Goal: Information Seeking & Learning: Learn about a topic

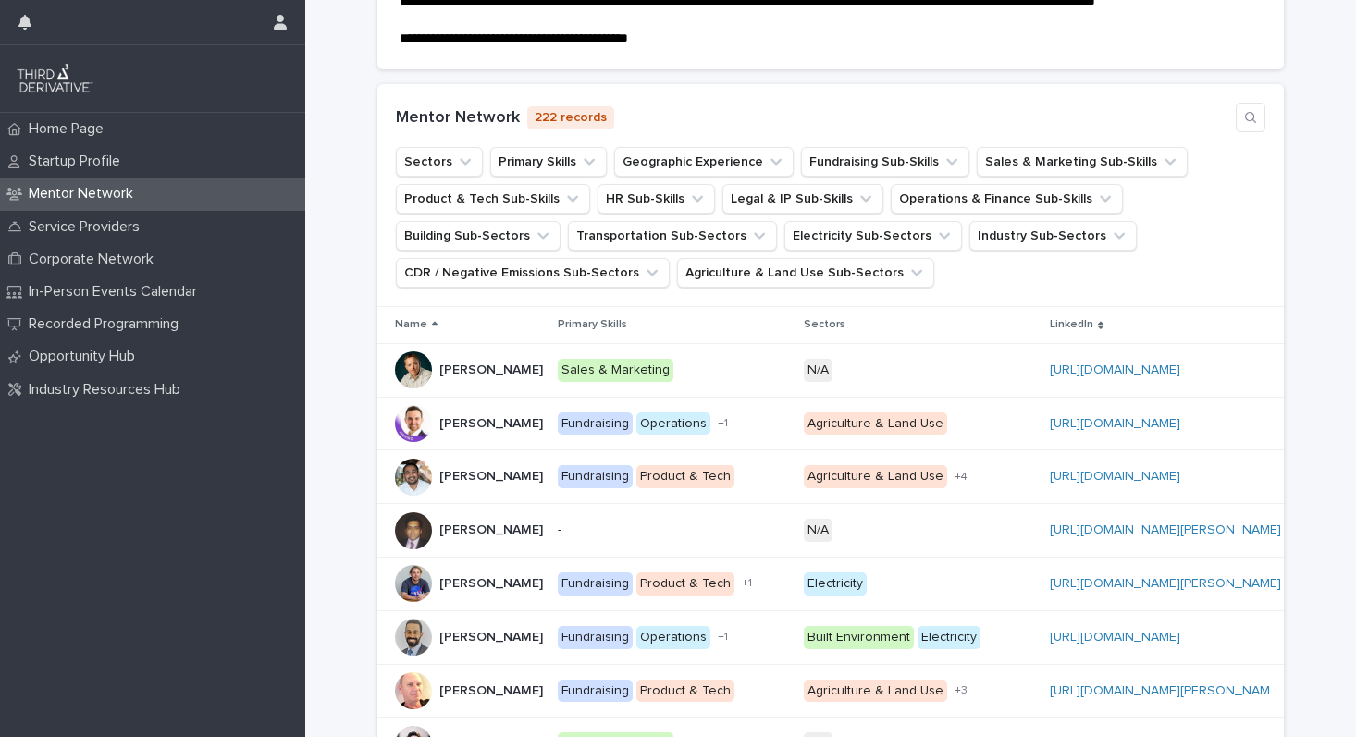
scroll to position [286, 0]
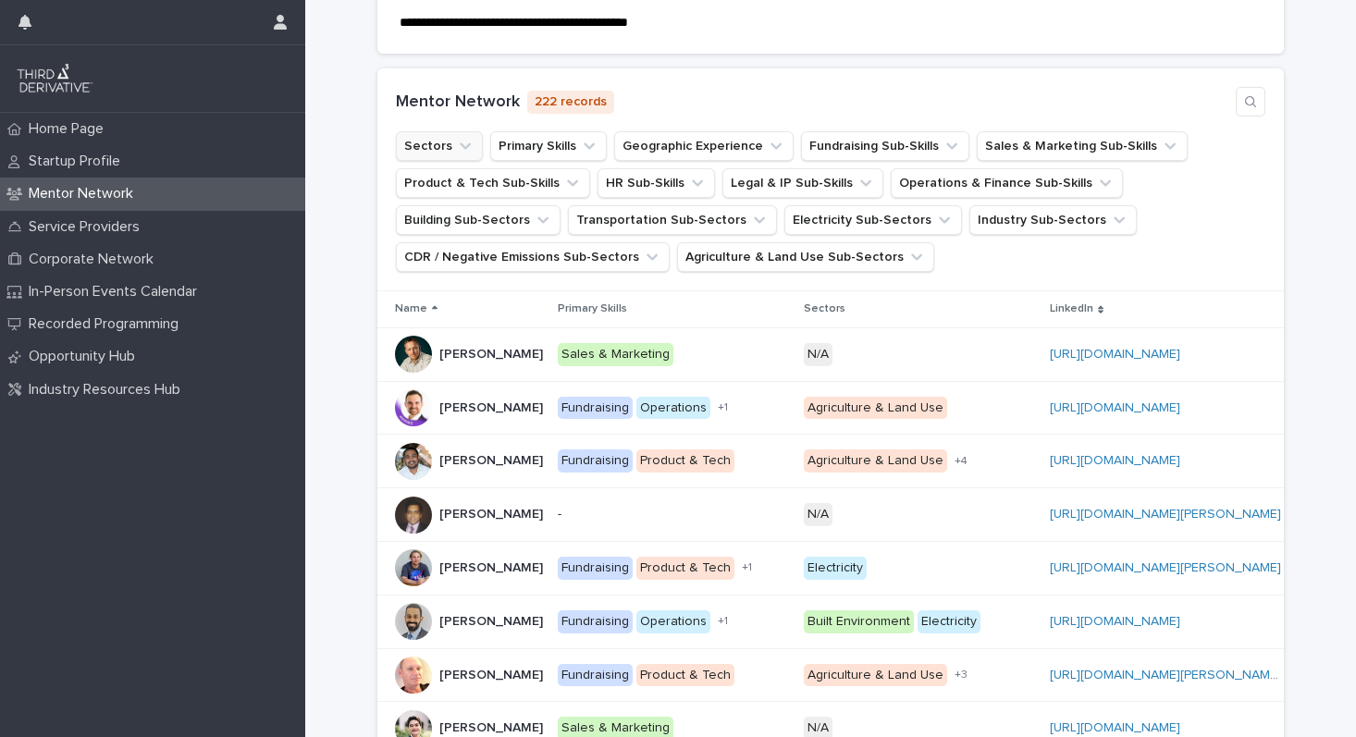
click at [446, 161] on button "Sectors" at bounding box center [439, 146] width 87 height 30
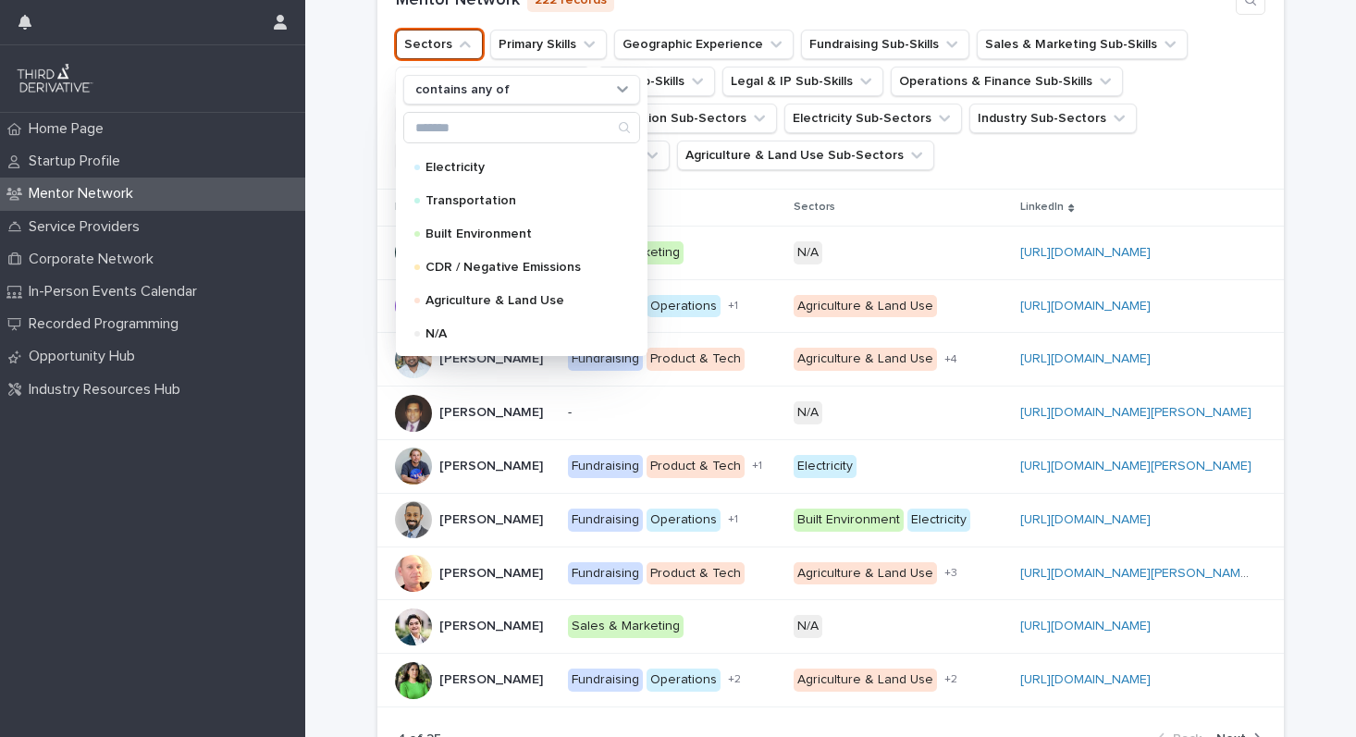
scroll to position [0, 0]
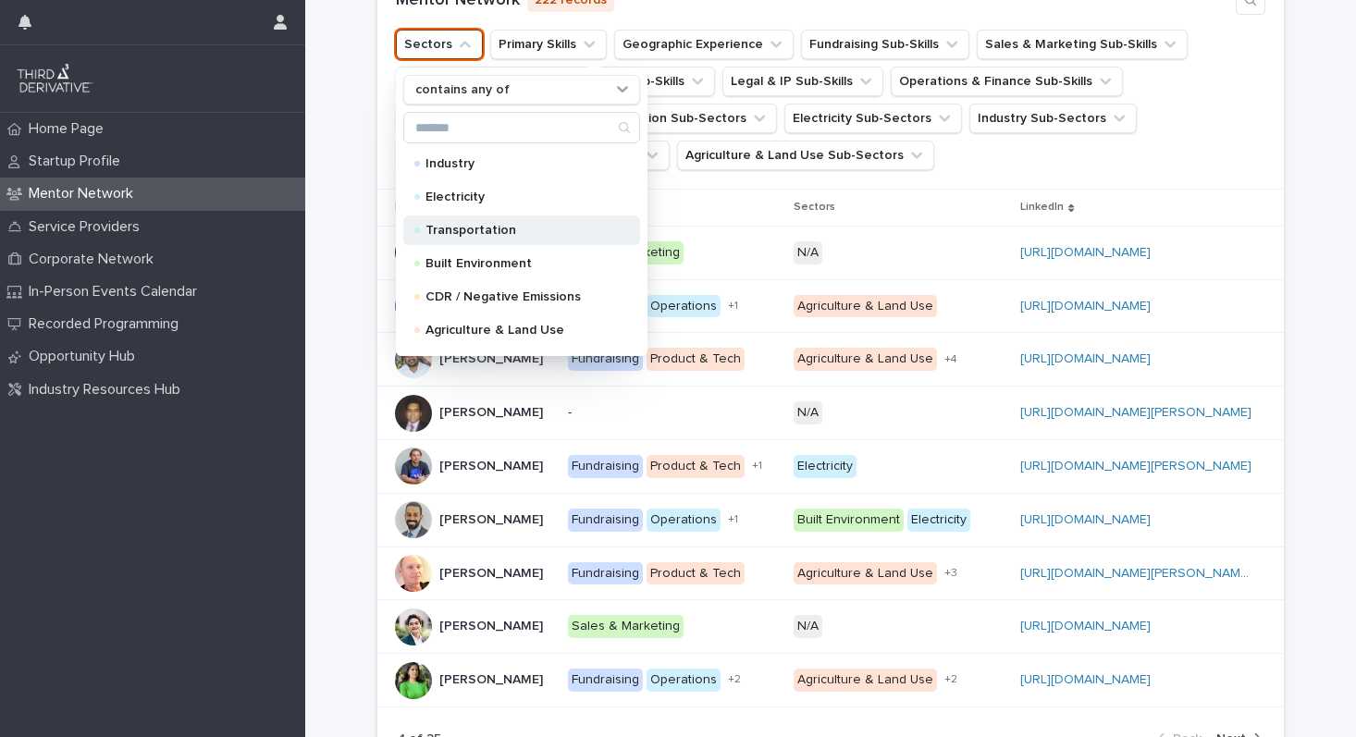
click at [461, 239] on div "Transportation" at bounding box center [521, 230] width 237 height 30
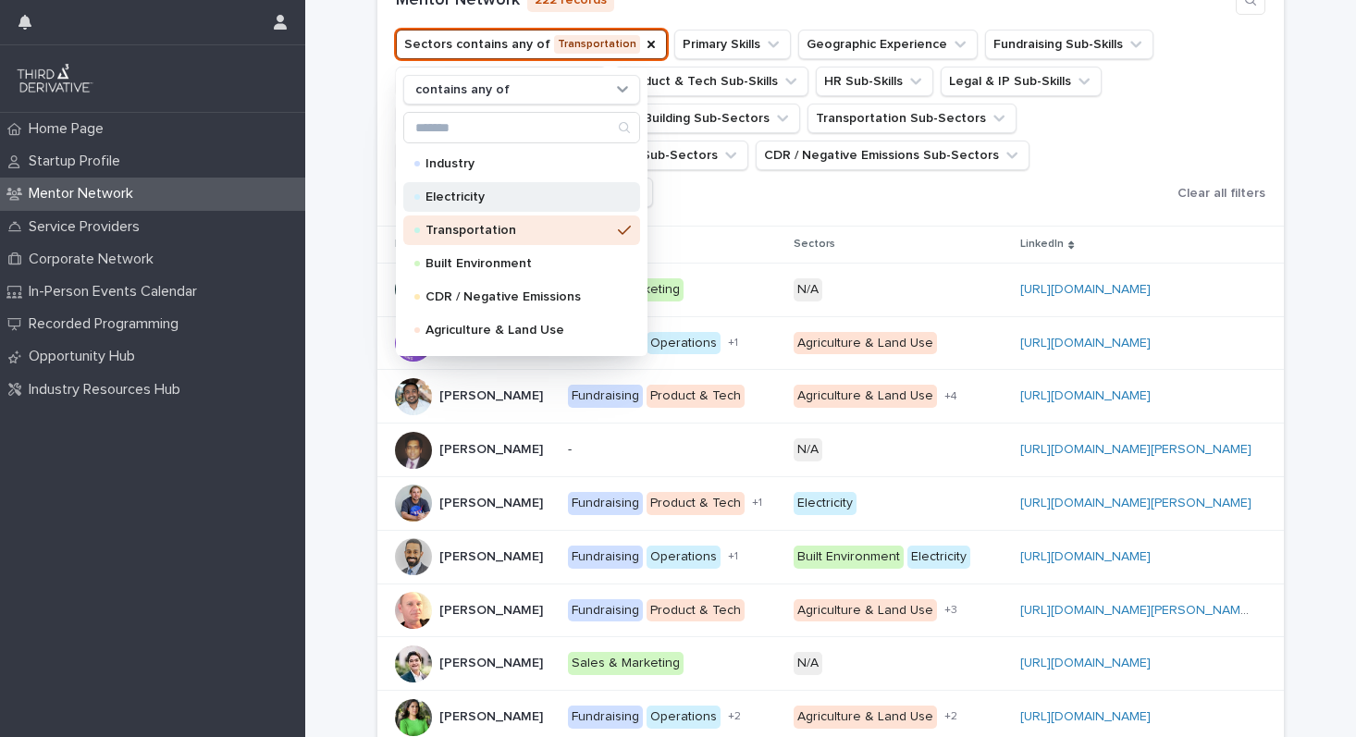
click at [460, 203] on p "Electricity" at bounding box center [517, 197] width 185 height 13
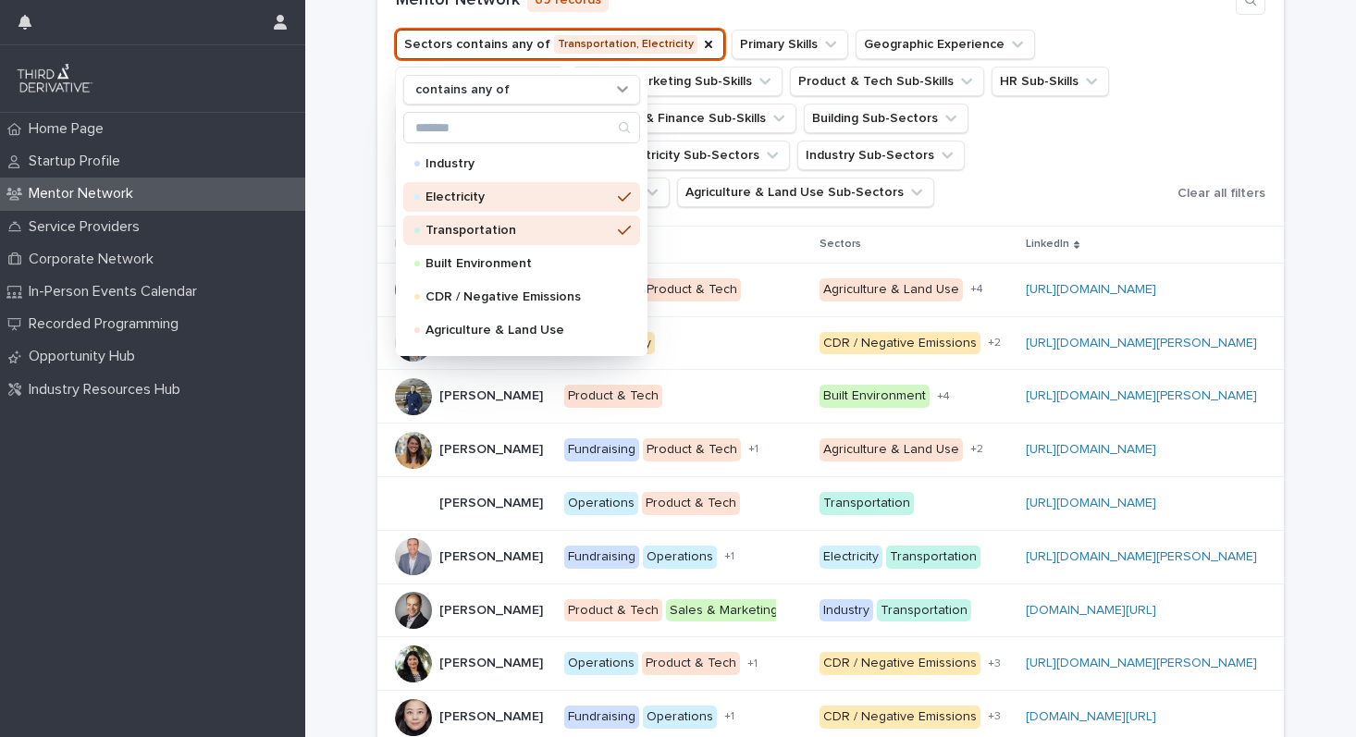
click at [321, 181] on div "**********" at bounding box center [830, 354] width 1051 height 1114
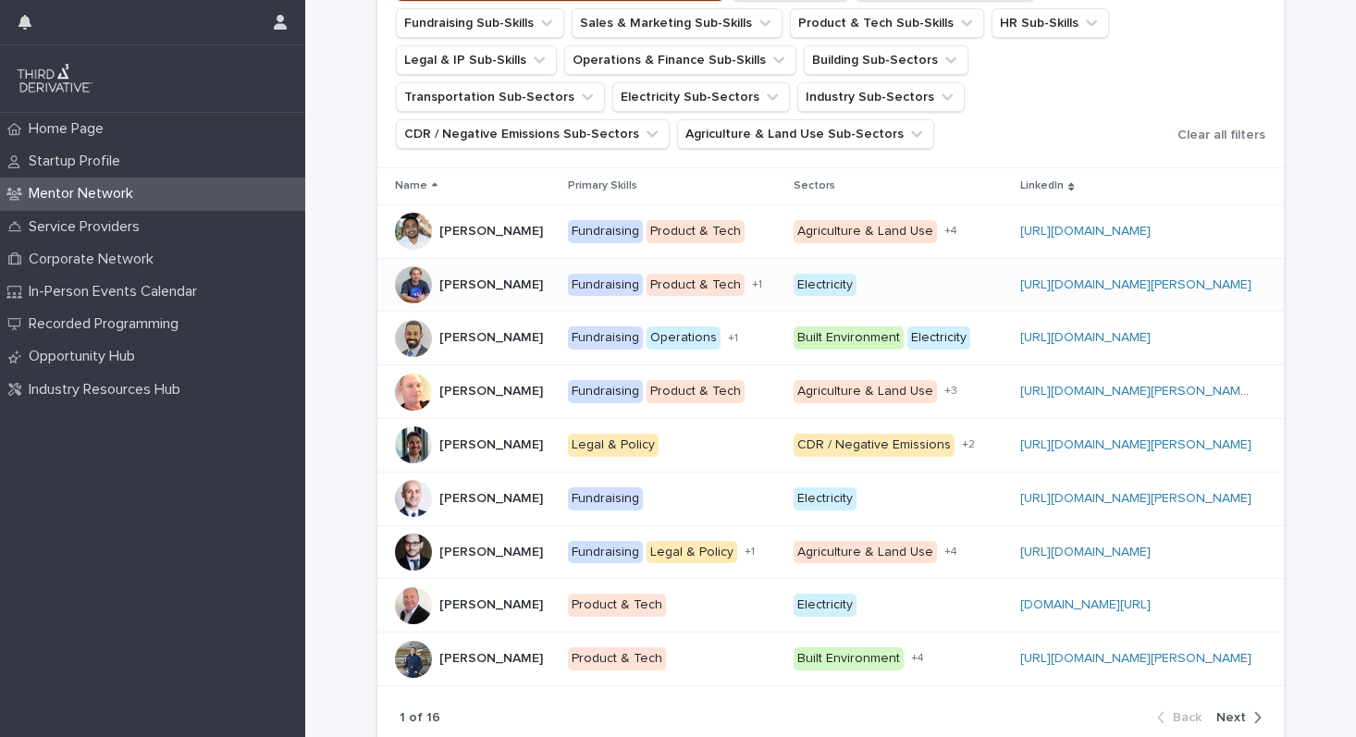
scroll to position [406, 0]
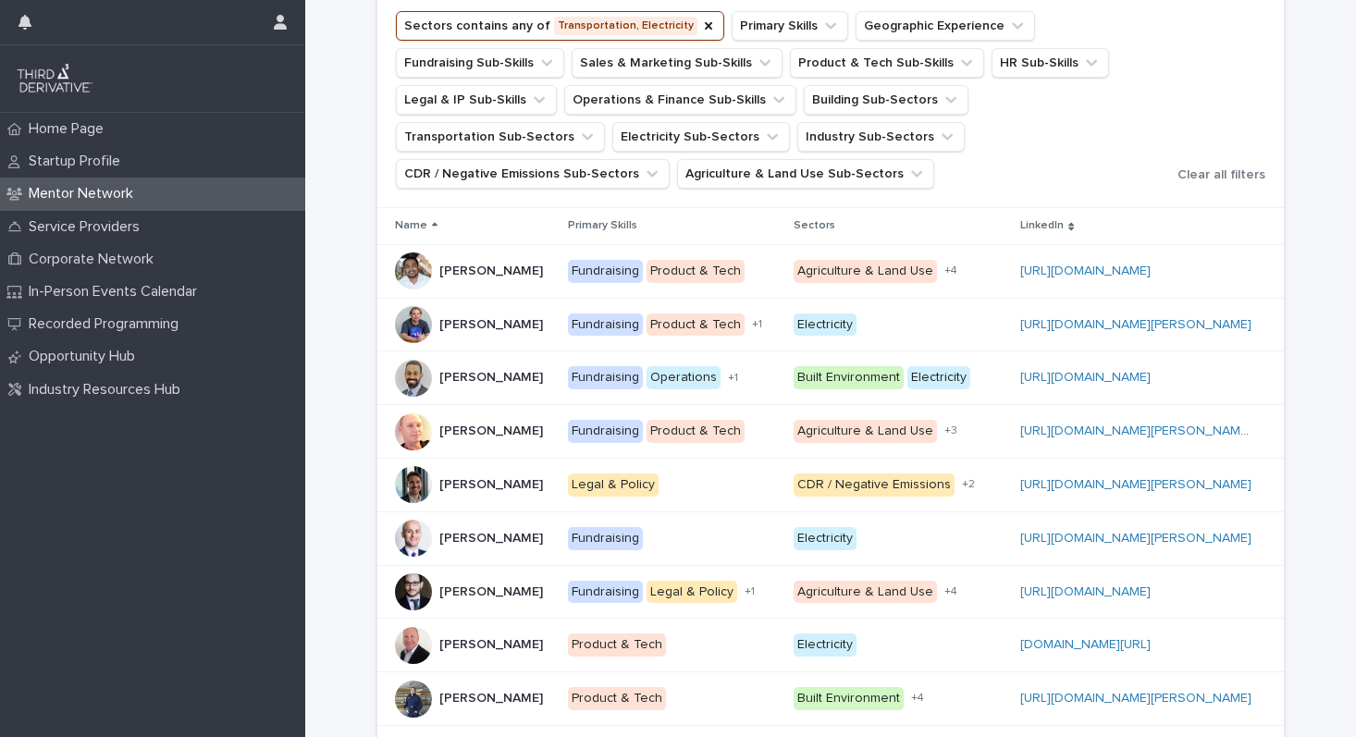
click at [774, 29] on ul "Sectors contains any of Transportation, Electricity Primary Skills Geographic E…" at bounding box center [782, 99] width 781 height 185
click at [780, 41] on button "Primary Skills" at bounding box center [790, 26] width 117 height 30
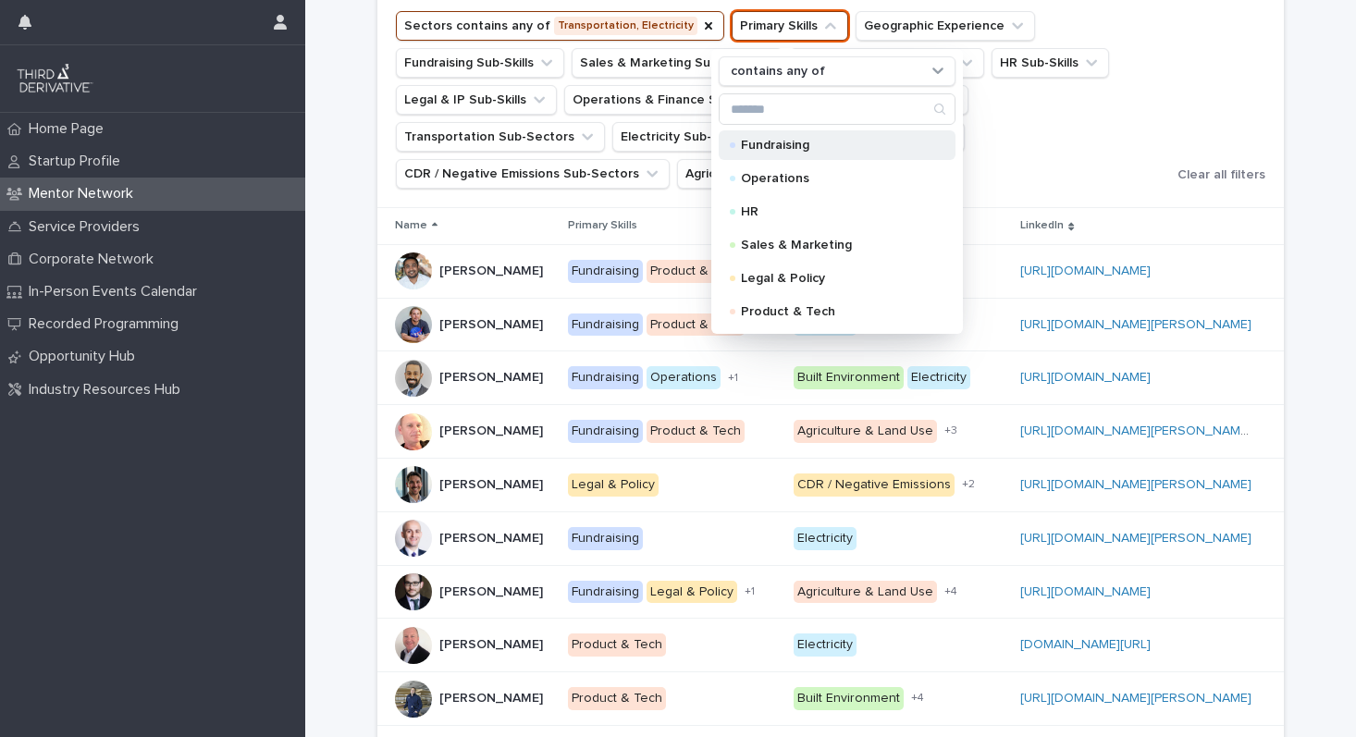
click at [757, 152] on p "Fundraising" at bounding box center [833, 145] width 185 height 13
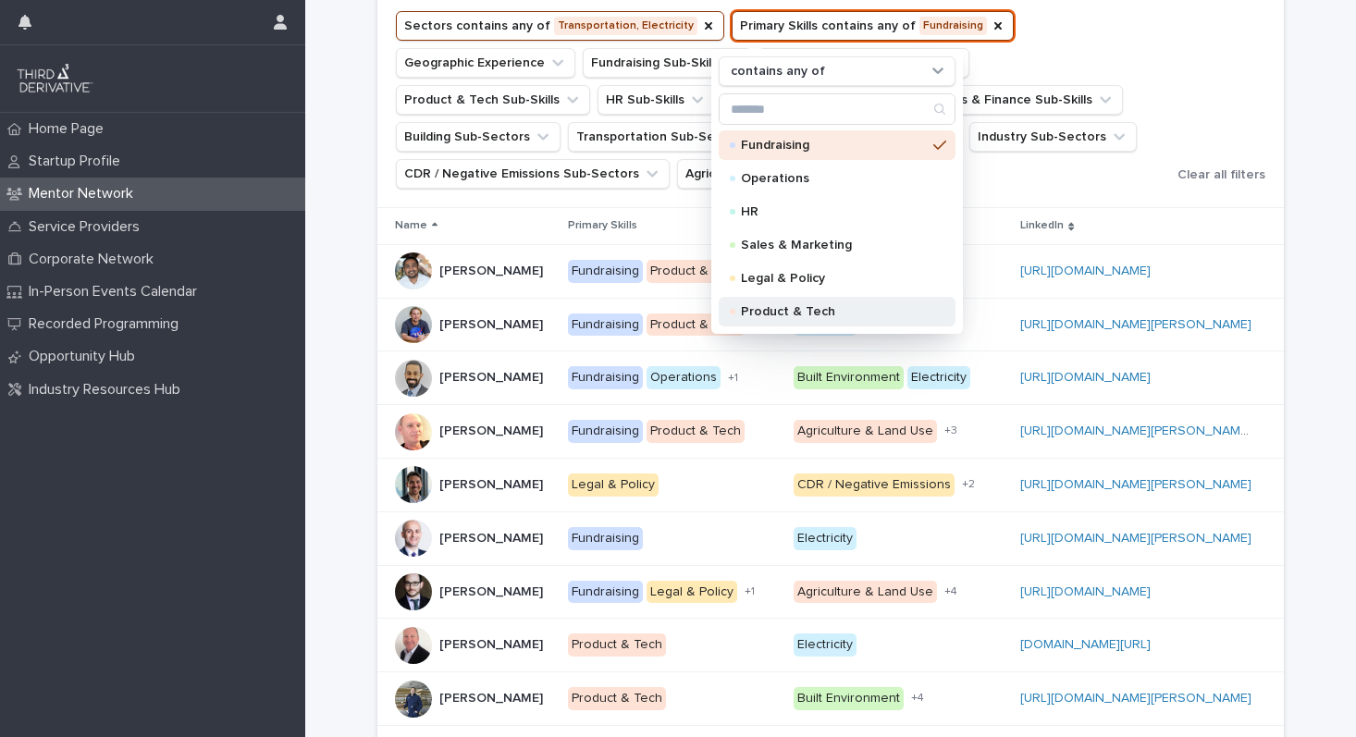
click at [756, 318] on p "Product & Tech" at bounding box center [833, 311] width 185 height 13
click at [1283, 97] on div "Mentor Network 139 records Sectors contains any of Transportation, Electricity …" at bounding box center [830, 78] width 906 height 260
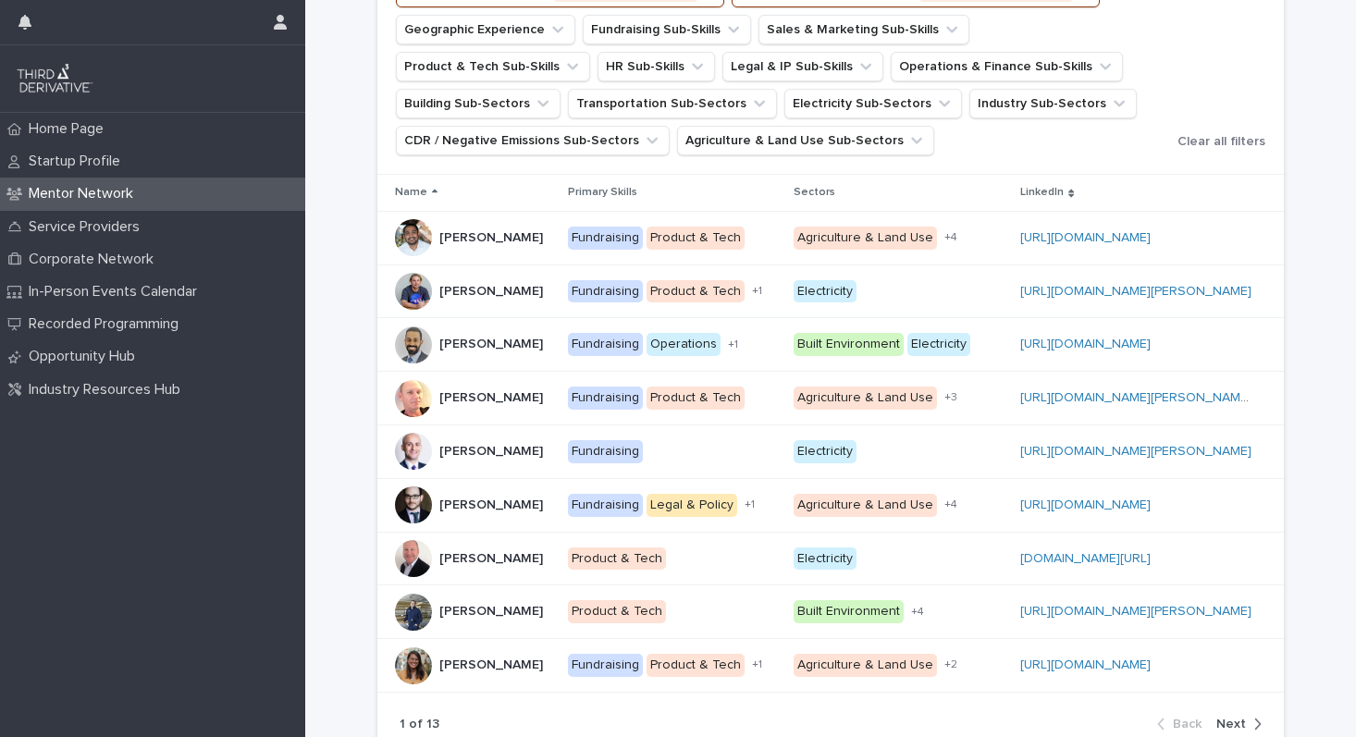
scroll to position [441, 0]
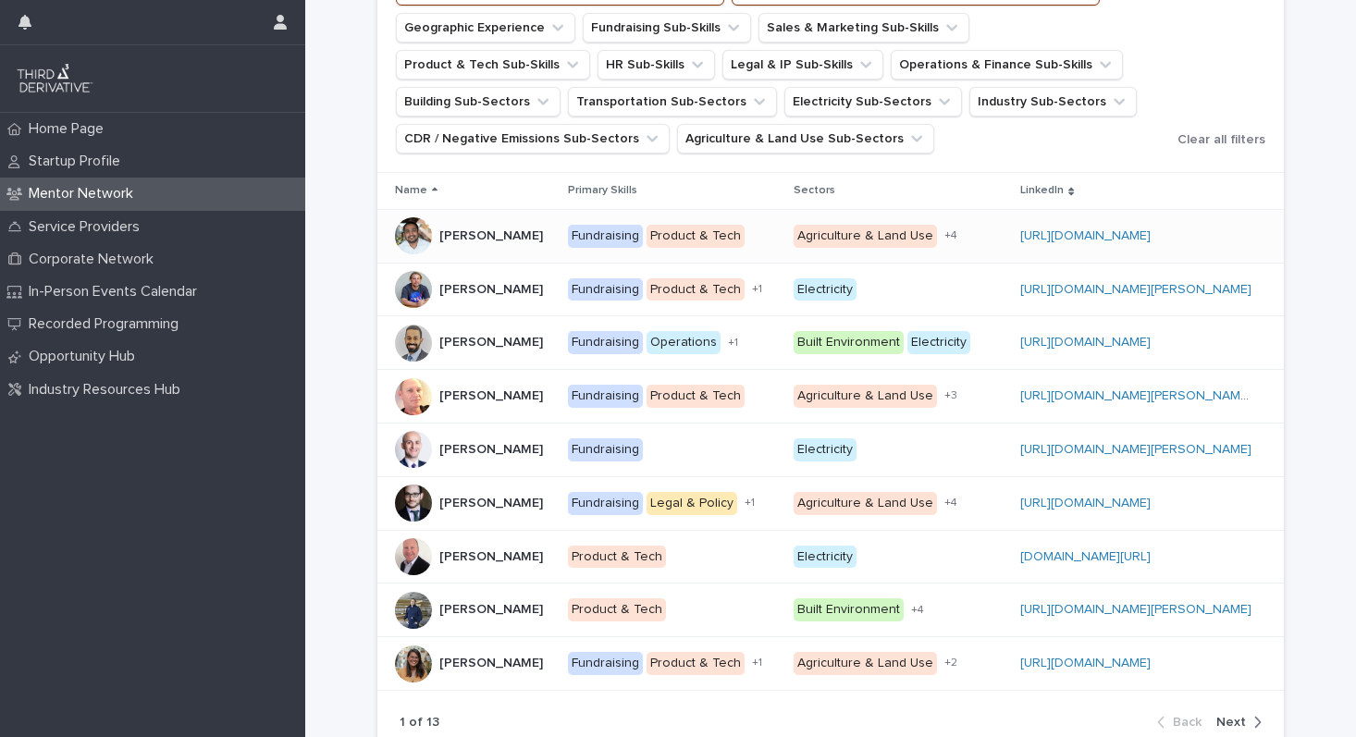
click at [1116, 244] on div "[URL][DOMAIN_NAME]" at bounding box center [1135, 236] width 231 height 16
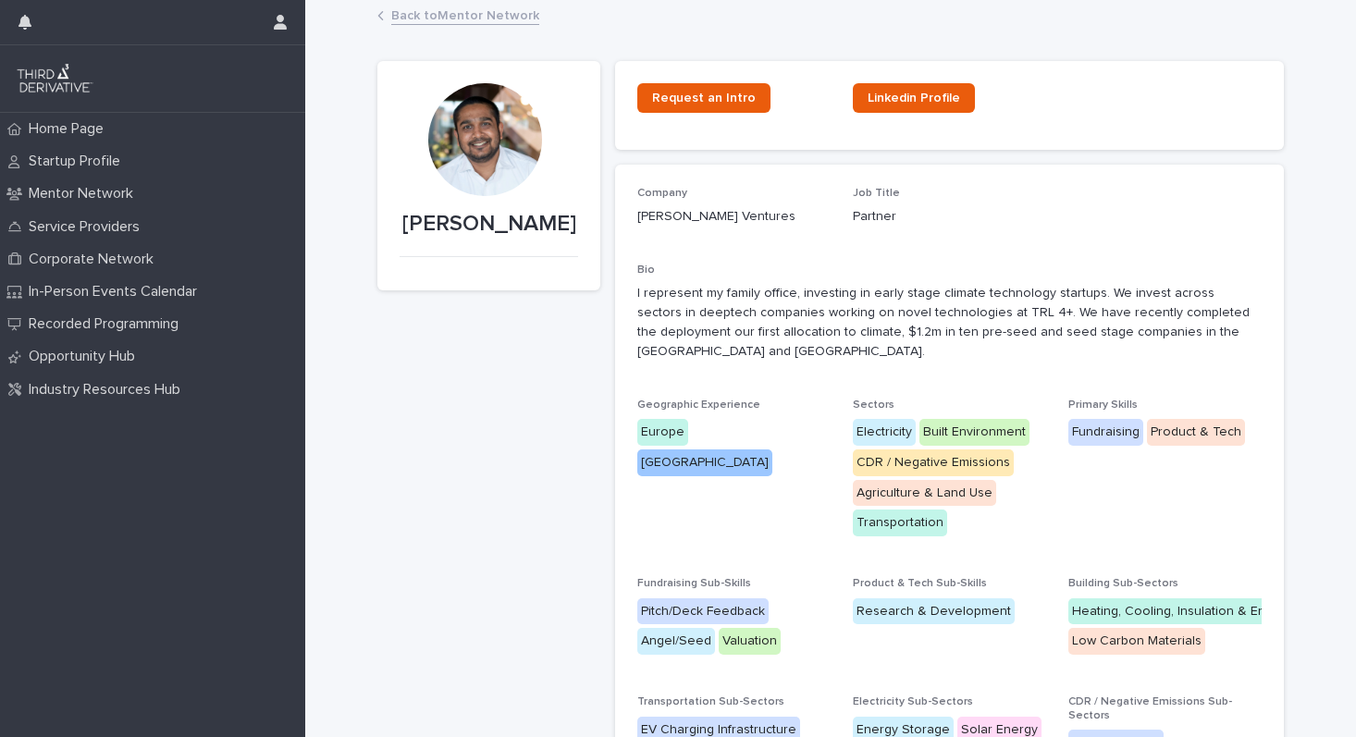
click at [475, 15] on link "Back to Mentor Network" at bounding box center [465, 14] width 148 height 21
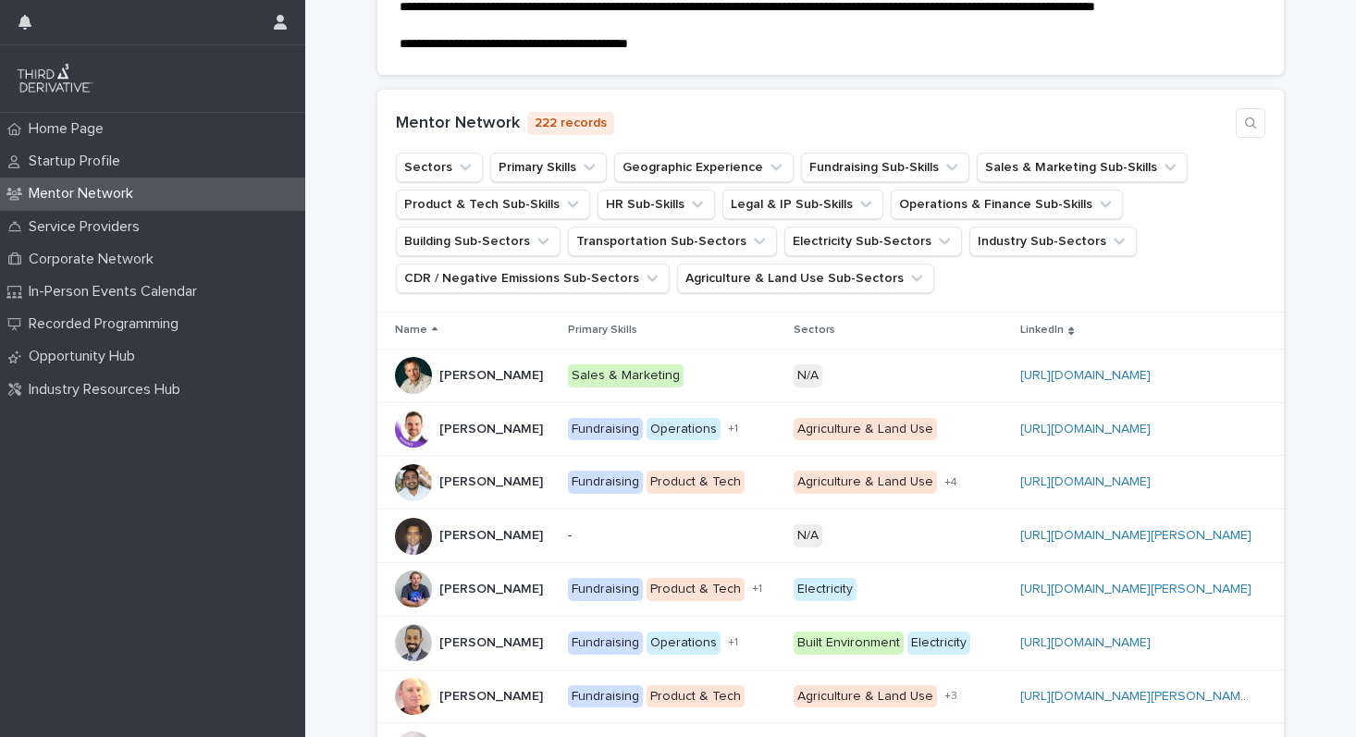
scroll to position [198, 0]
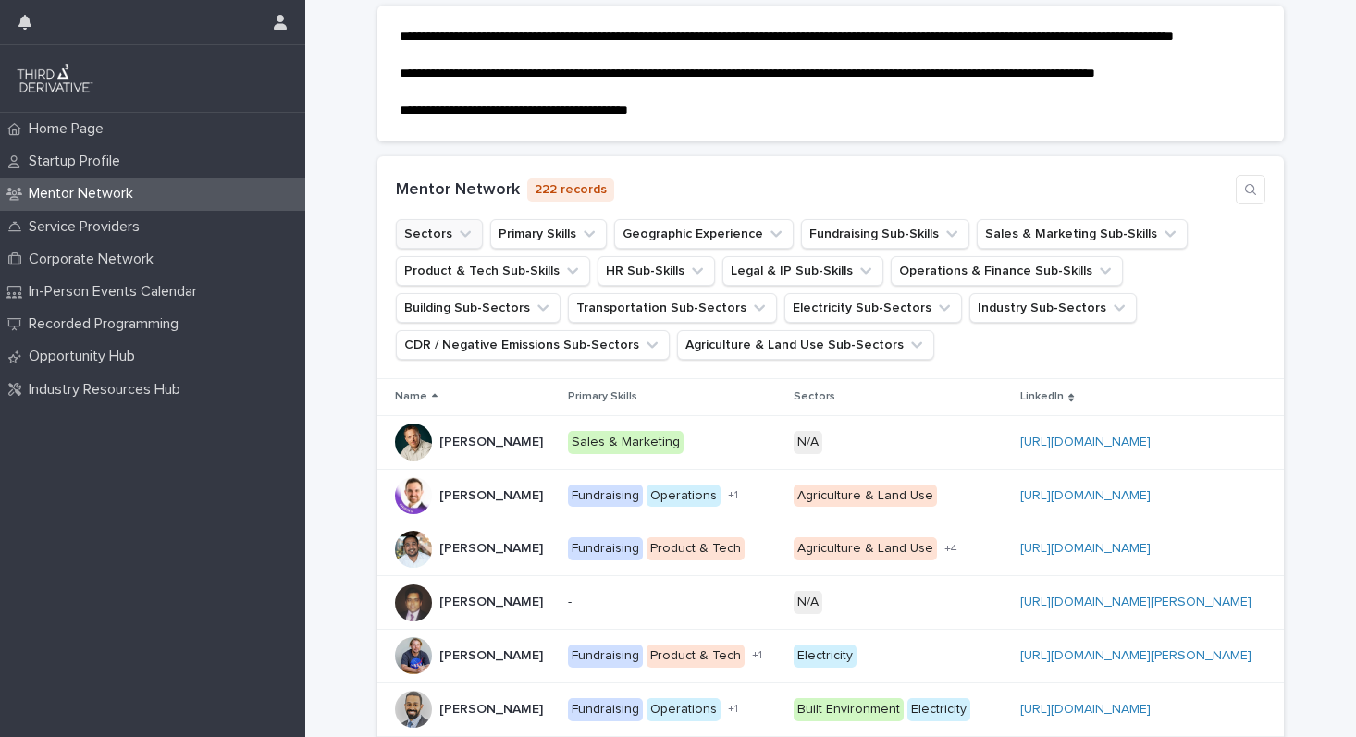
click at [466, 243] on icon "Sectors" at bounding box center [465, 234] width 18 height 18
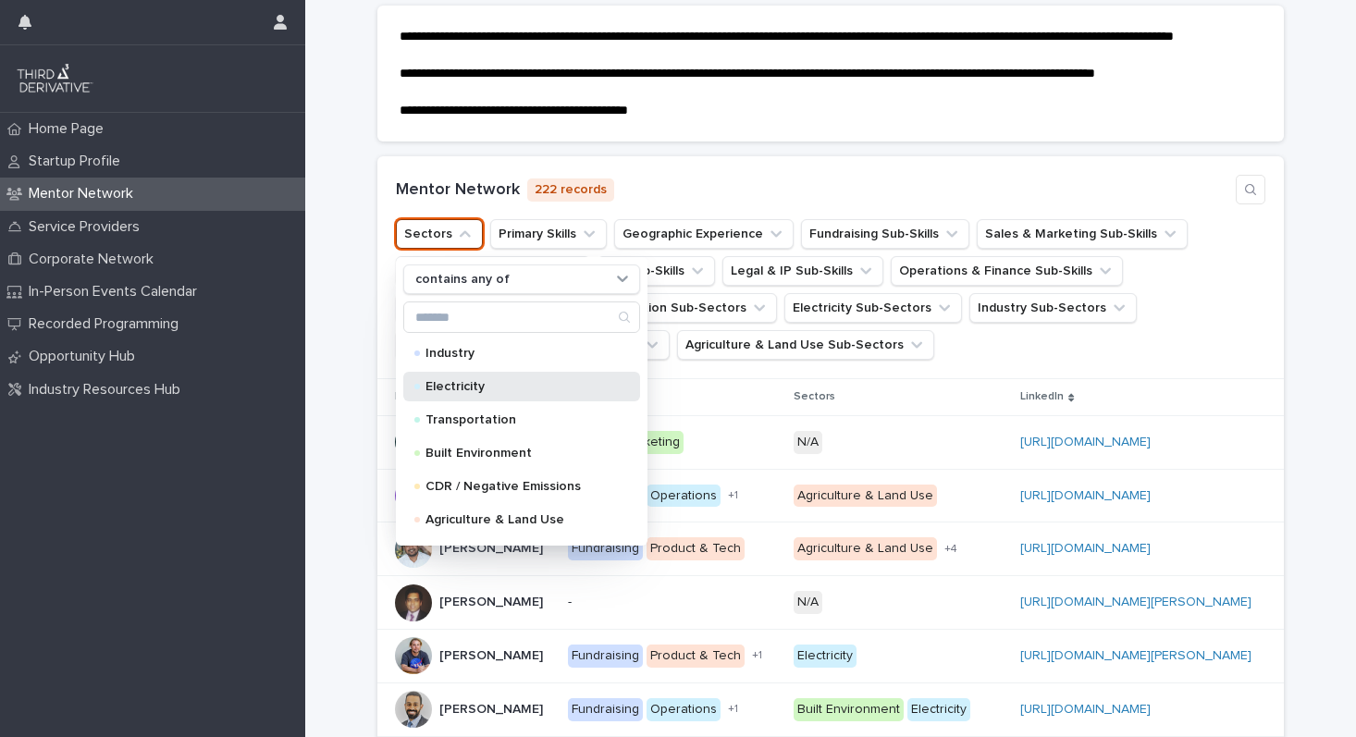
click at [472, 393] on p "Electricity" at bounding box center [517, 386] width 185 height 13
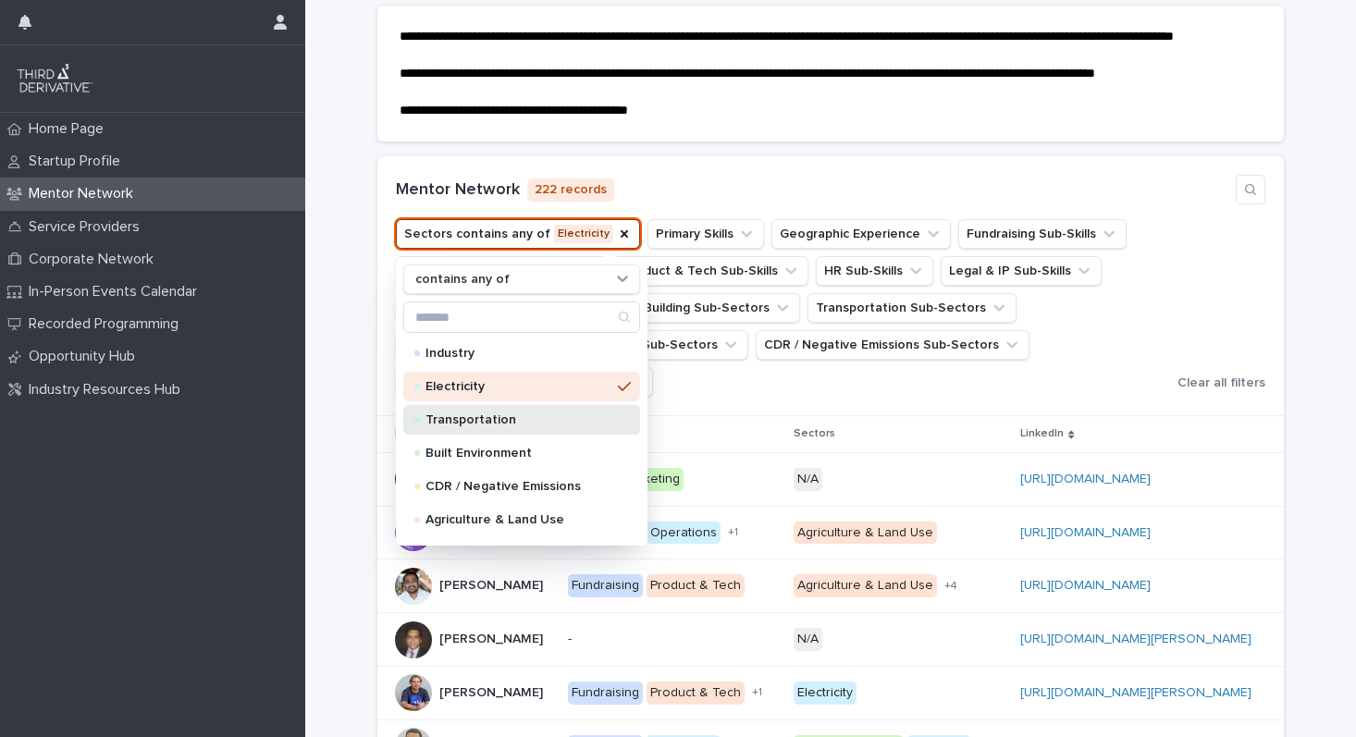
click at [485, 426] on p "Transportation" at bounding box center [517, 419] width 185 height 13
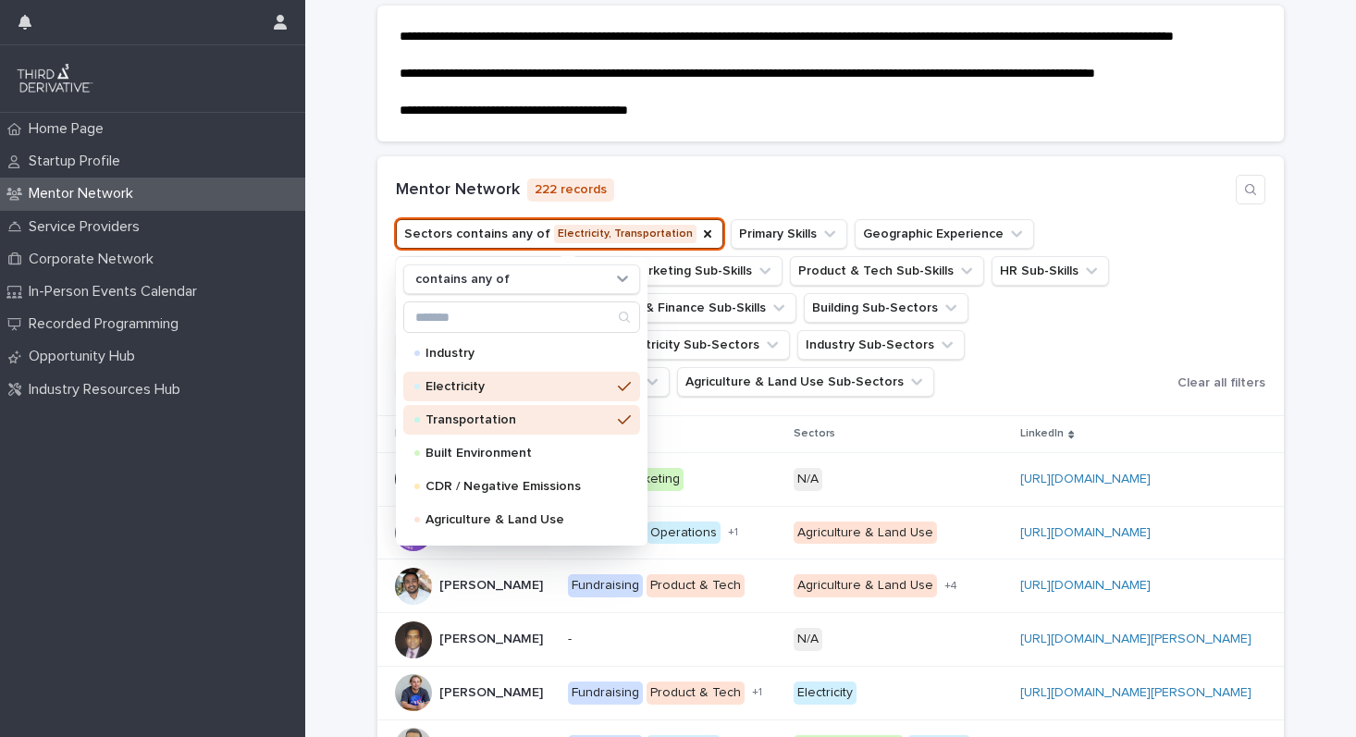
click at [1029, 197] on div "Mentor Network 222 records" at bounding box center [830, 190] width 869 height 30
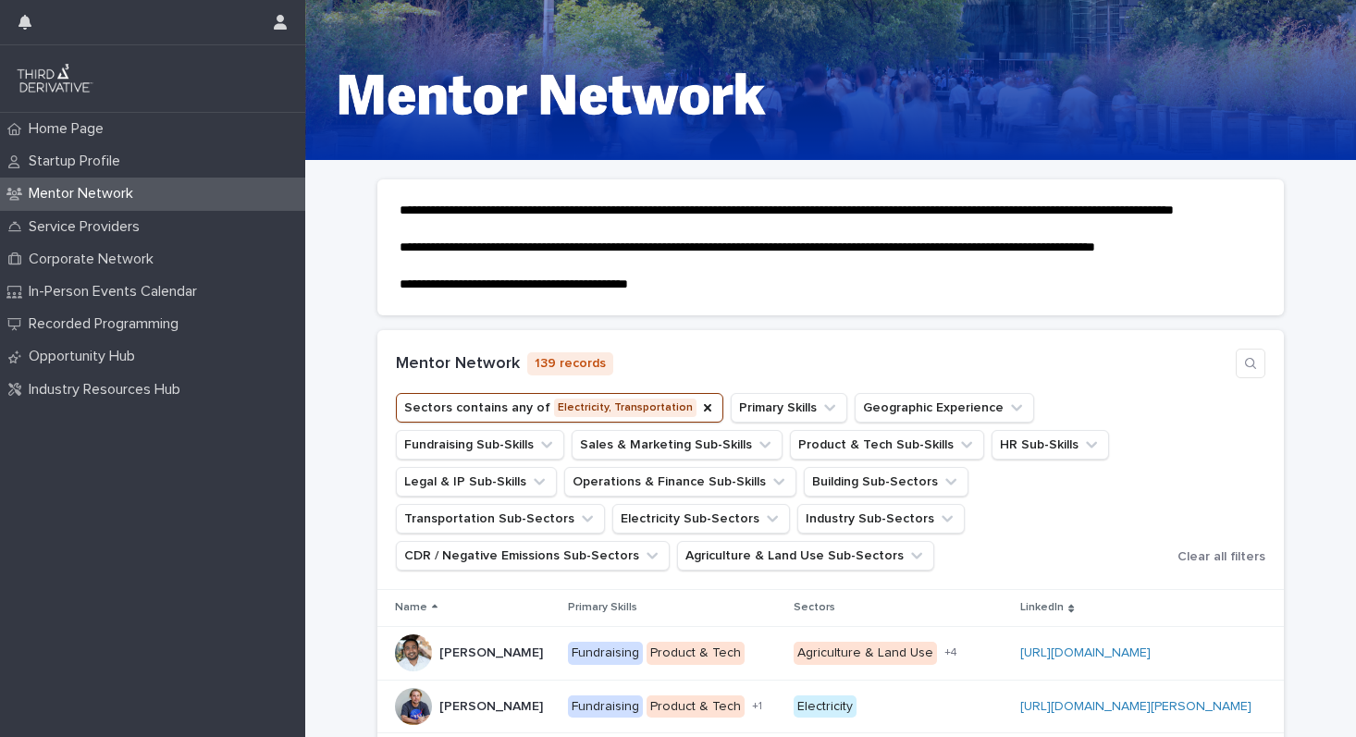
scroll to position [22, 0]
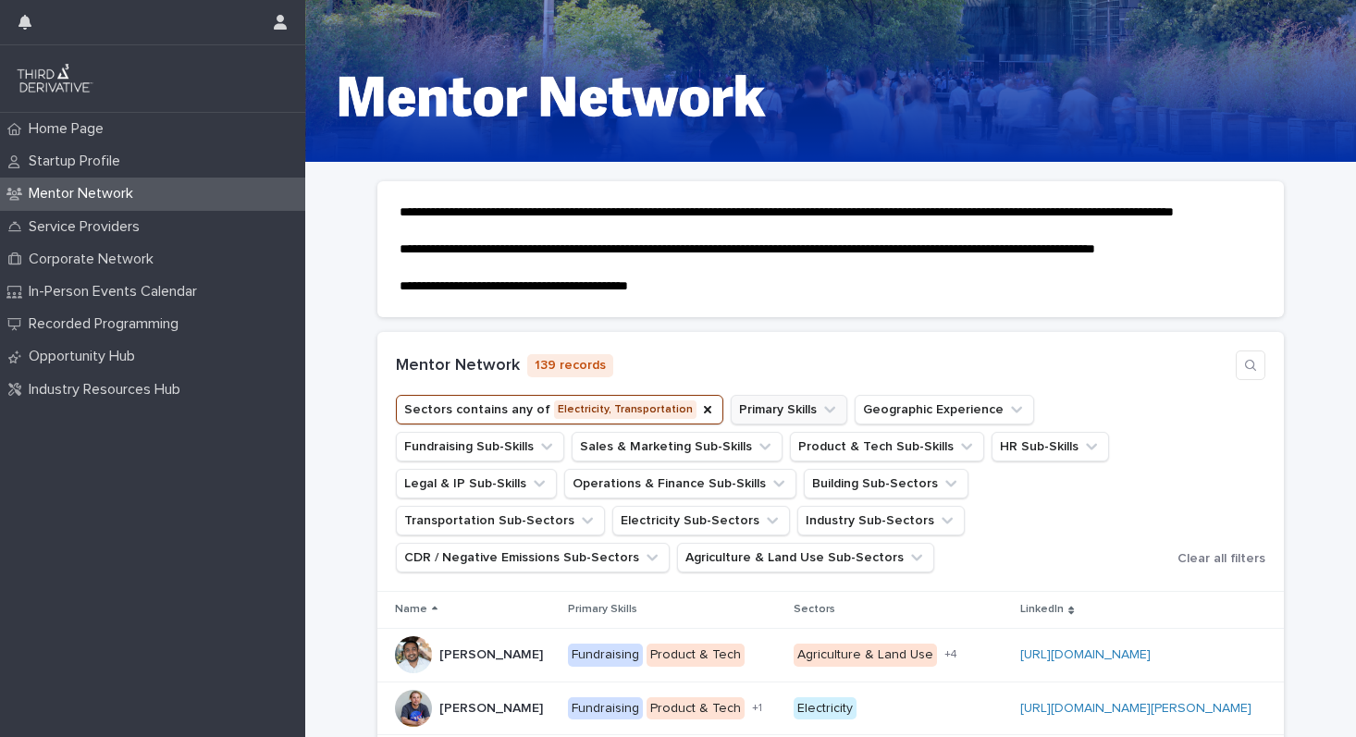
click at [760, 424] on button "Primary Skills" at bounding box center [789, 410] width 117 height 30
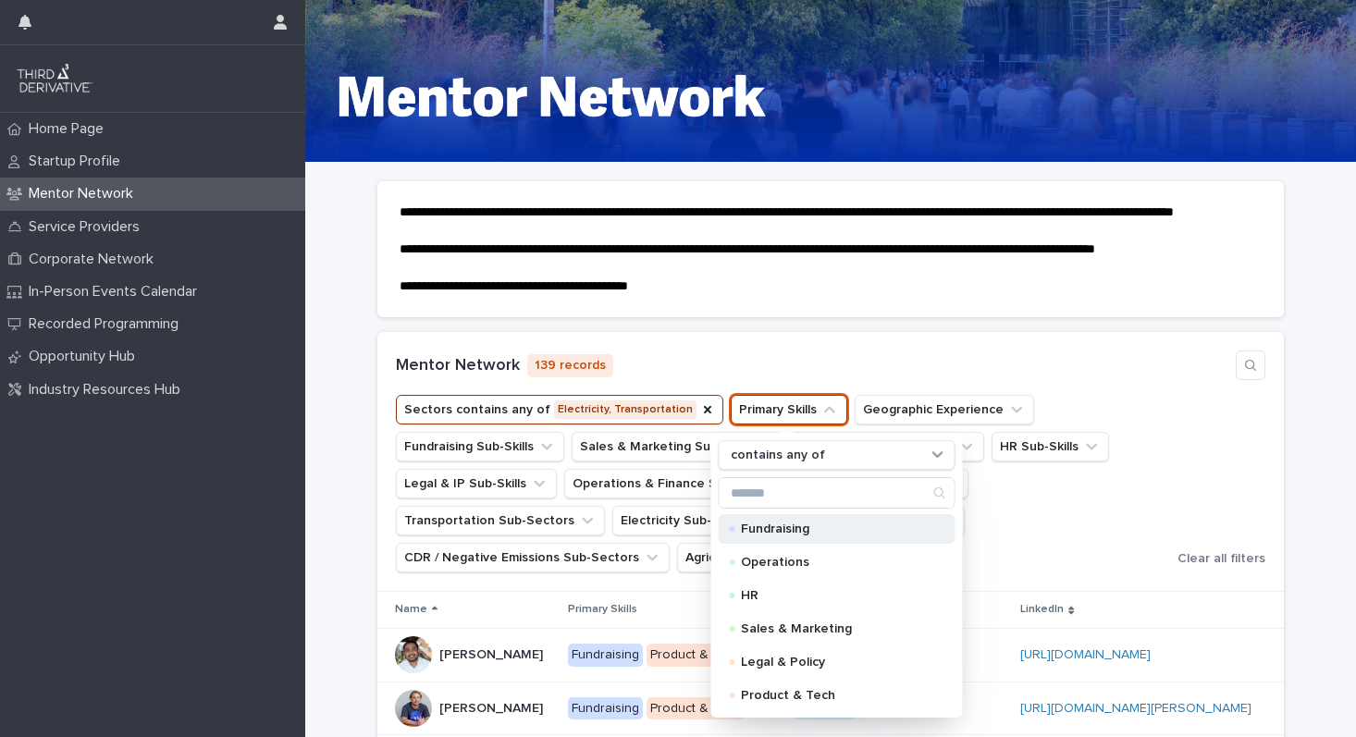
click at [762, 544] on div "Fundraising" at bounding box center [837, 529] width 237 height 30
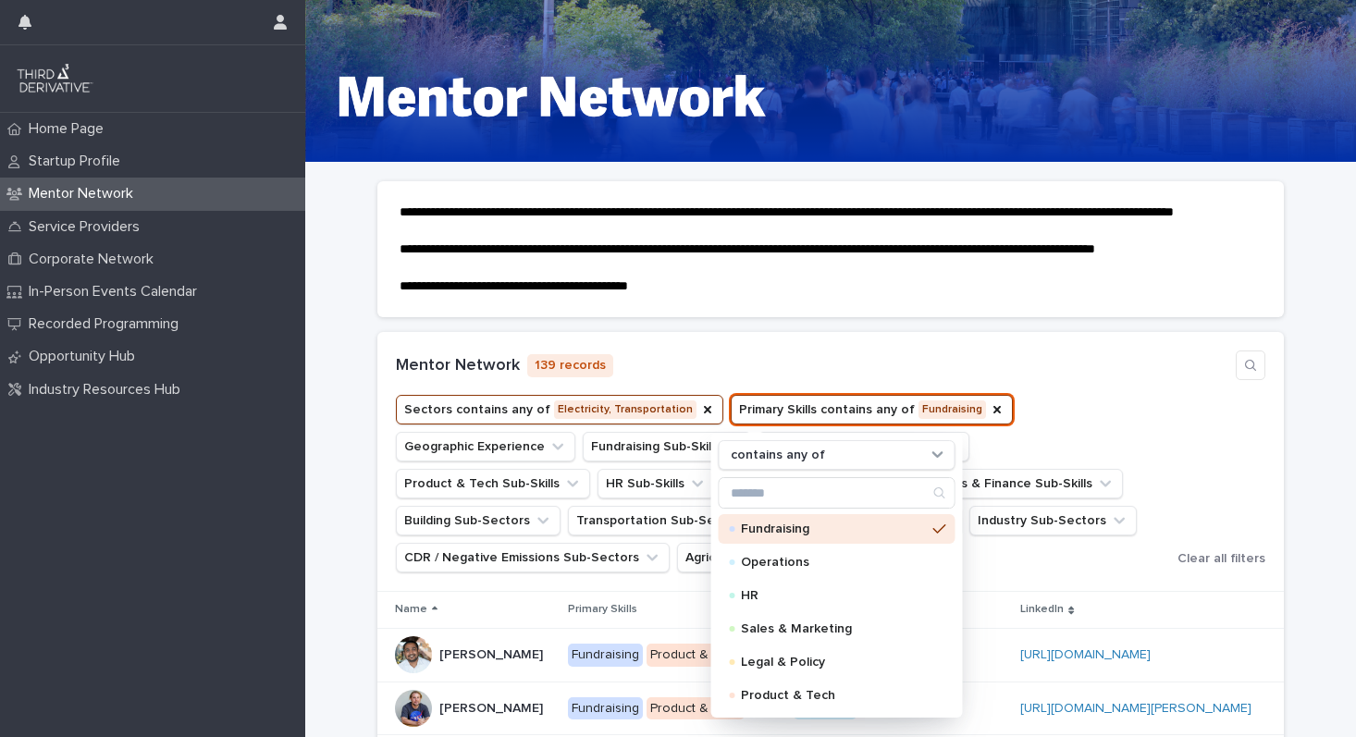
click at [948, 365] on div "Mentor Network 139 records Sectors contains any of Electricity, Transportation …" at bounding box center [830, 462] width 906 height 260
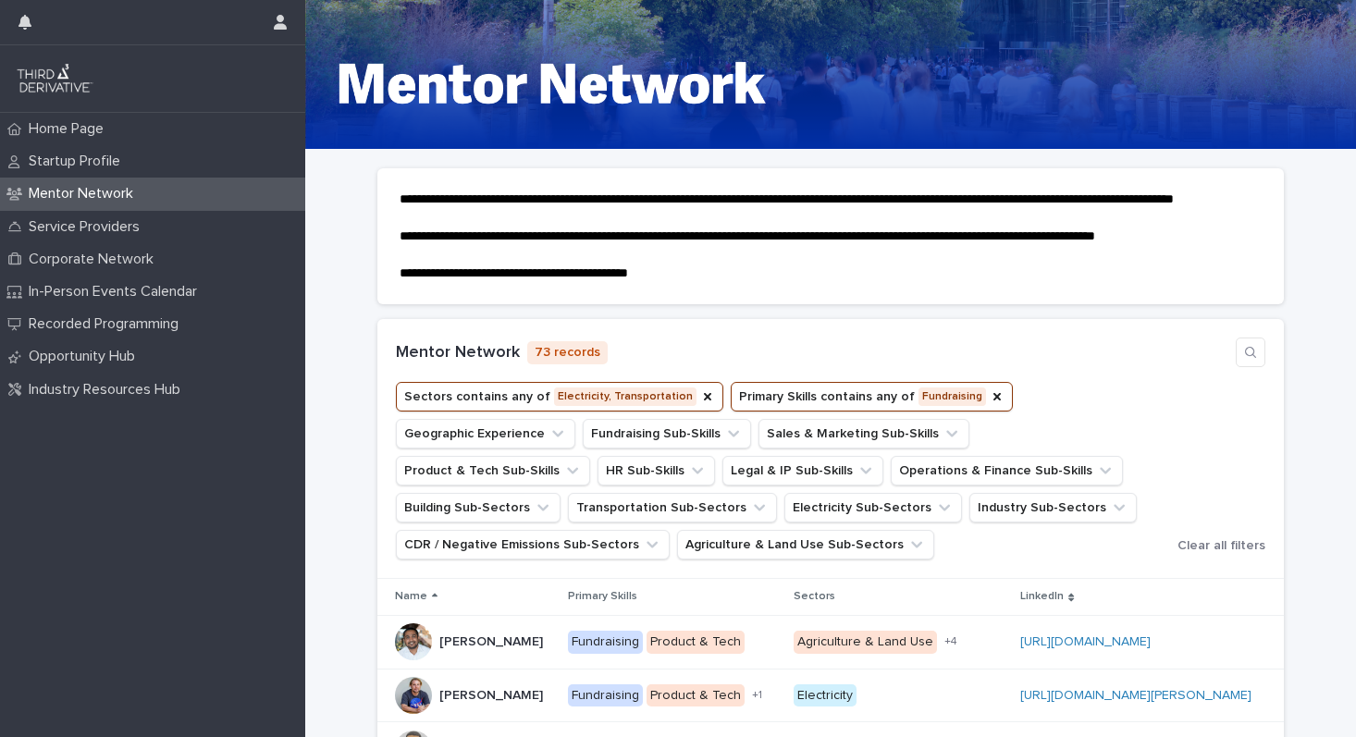
scroll to position [0, 0]
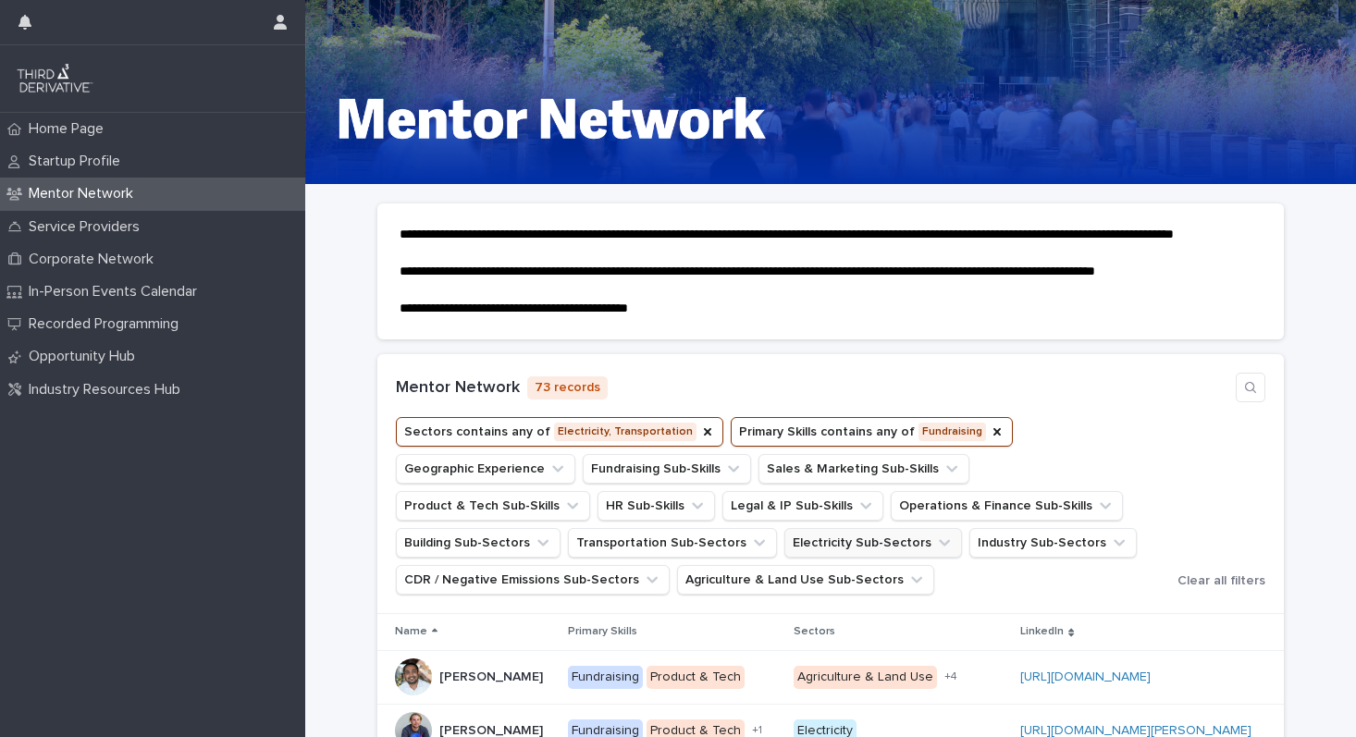
click at [784, 558] on button "Electricity Sub-Sectors" at bounding box center [873, 543] width 178 height 30
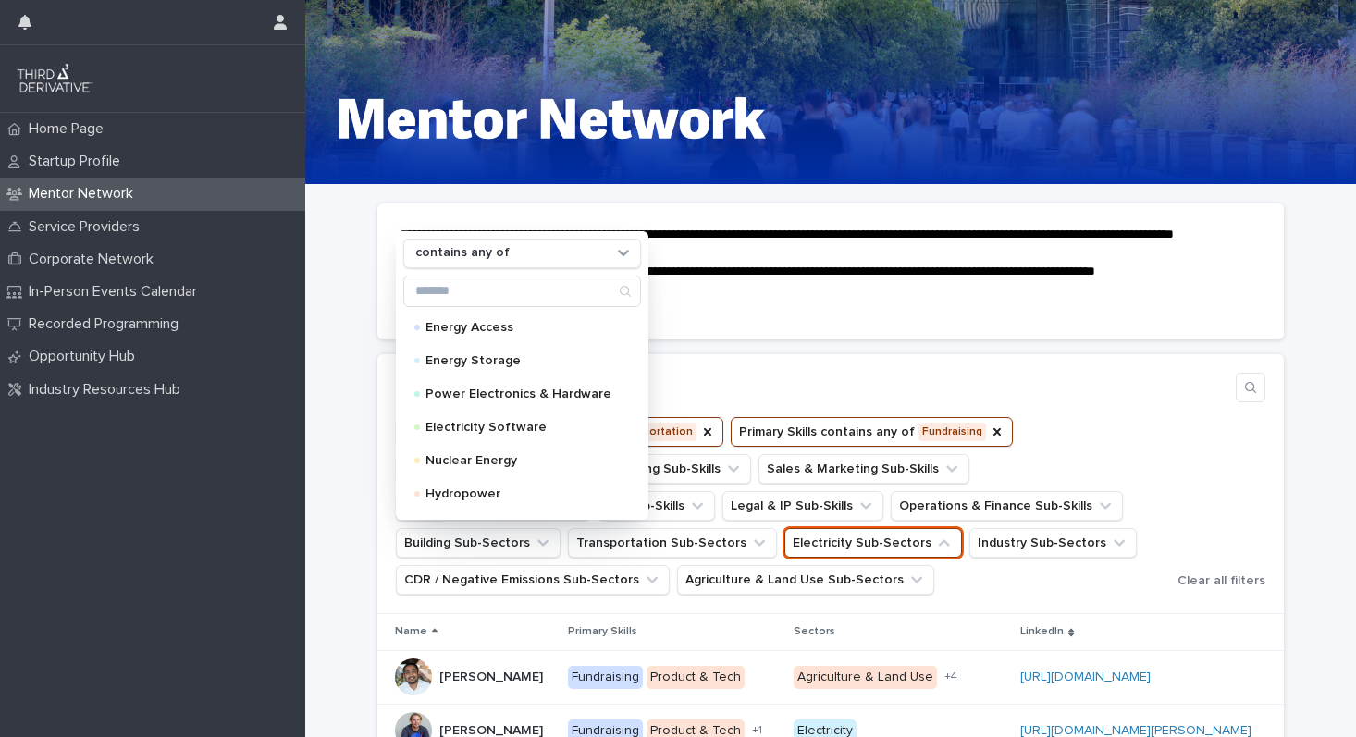
click at [814, 391] on div "Mentor Network 73 records" at bounding box center [830, 388] width 869 height 30
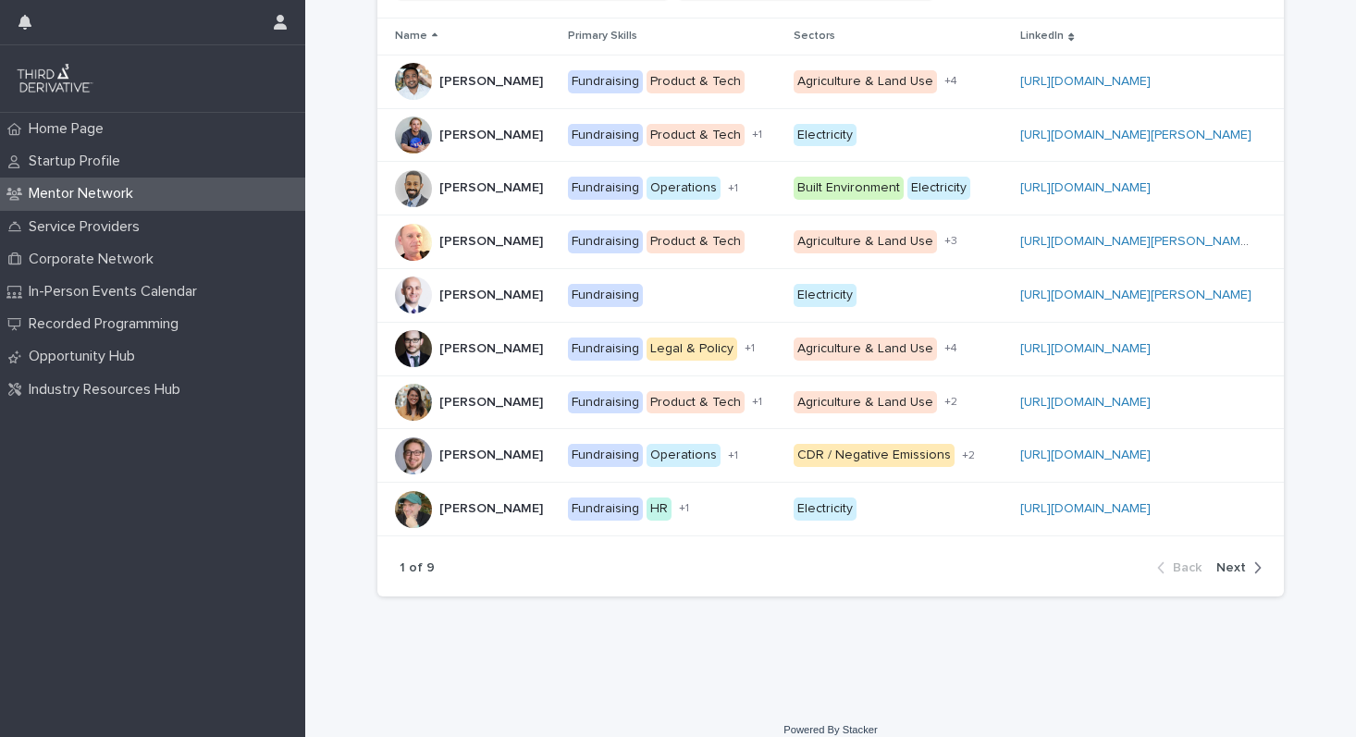
scroll to position [637, 0]
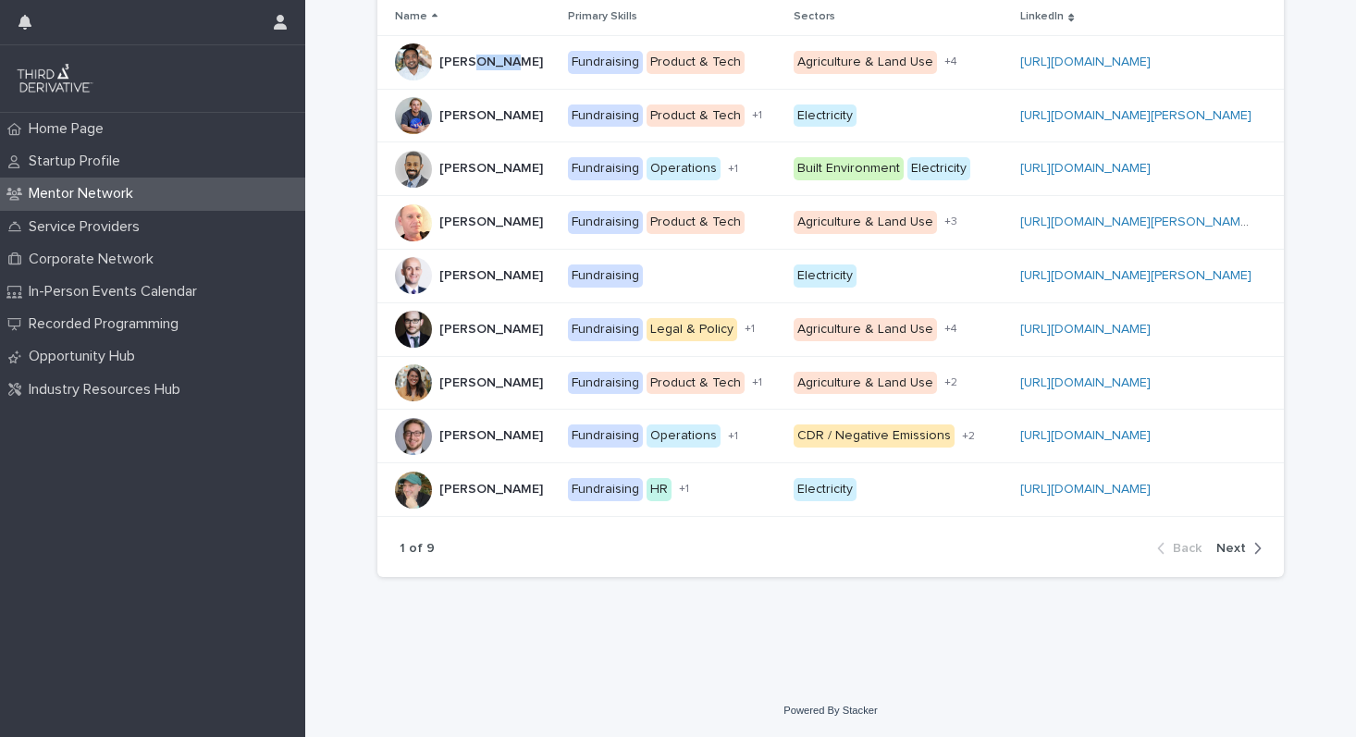
click at [341, 109] on div "**********" at bounding box center [830, 127] width 1051 height 1114
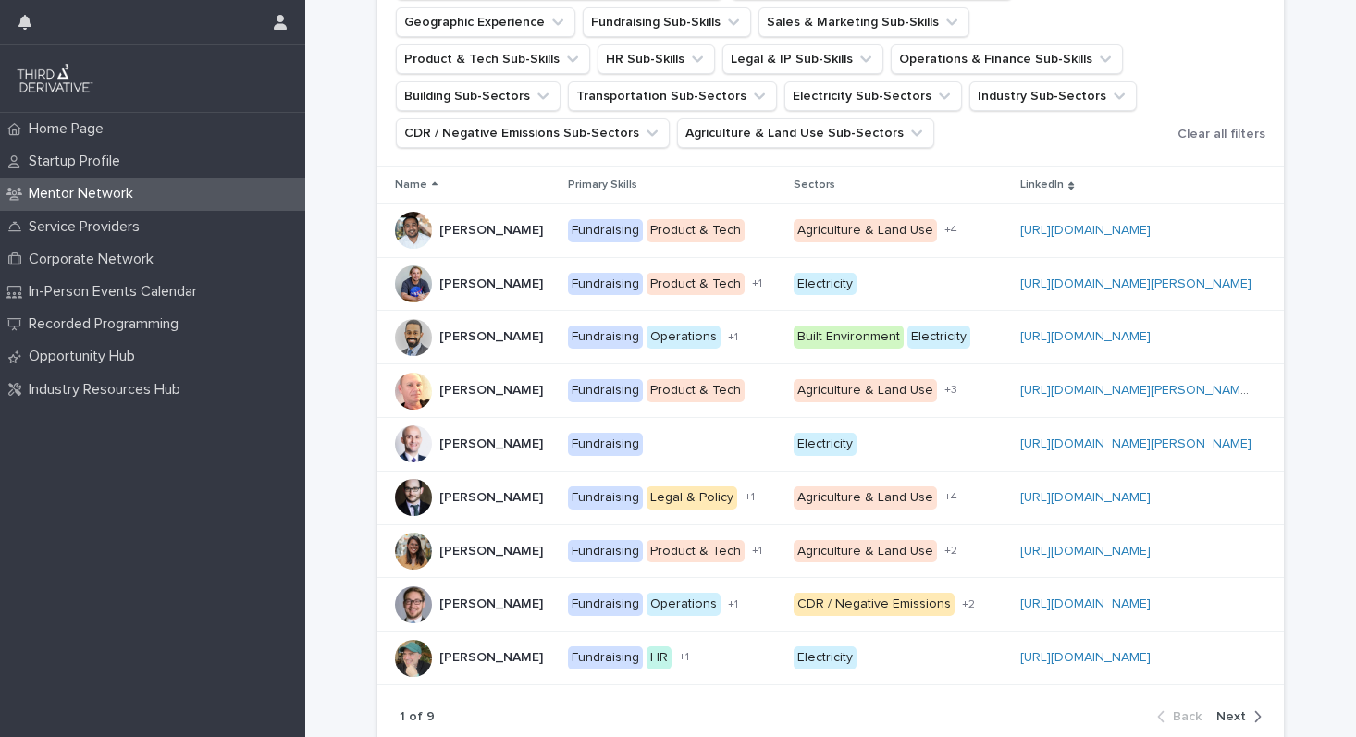
scroll to position [448, 0]
click at [468, 245] on div "[PERSON_NAME] [PERSON_NAME]" at bounding box center [491, 230] width 104 height 31
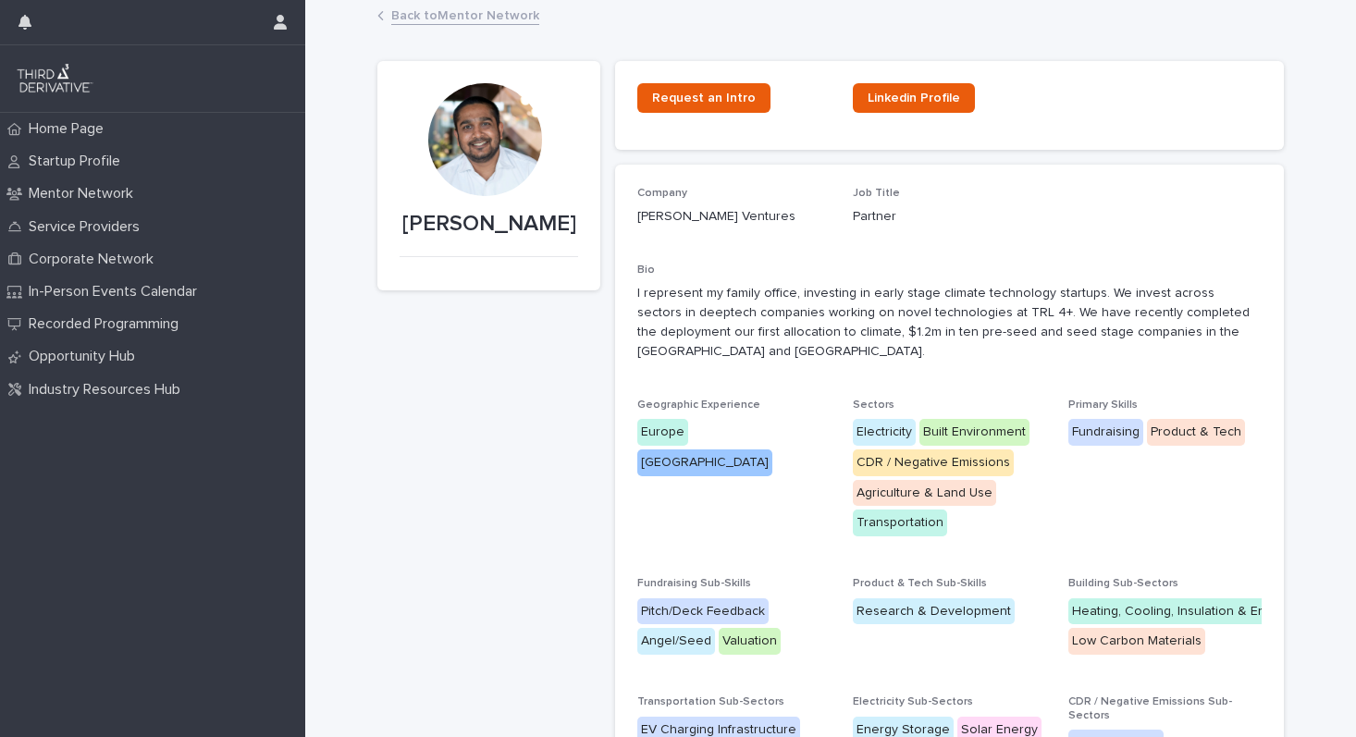
click at [486, 14] on link "Back to Mentor Network" at bounding box center [465, 14] width 148 height 21
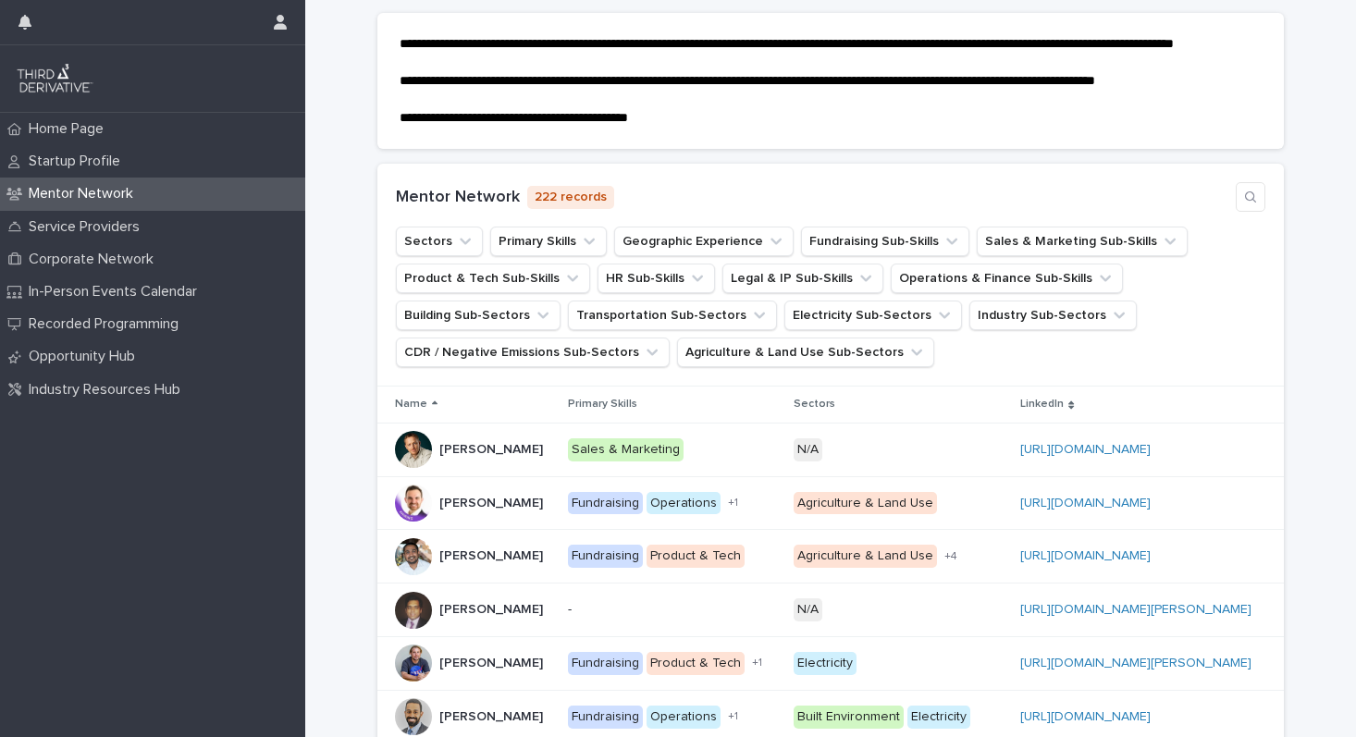
scroll to position [193, 0]
